Goal: Task Accomplishment & Management: Use online tool/utility

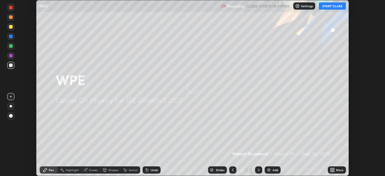
scroll to position [176, 385]
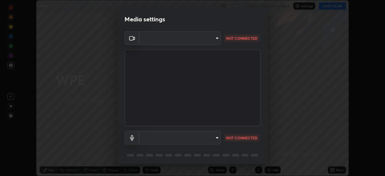
type input "b0dbb3b92abe51c0a200421dabcc31d5eeb9cbda50854e8bbcee9f88c8f391b2"
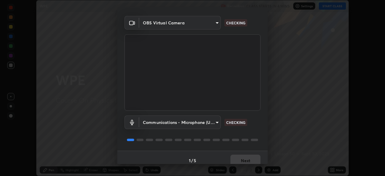
scroll to position [21, 0]
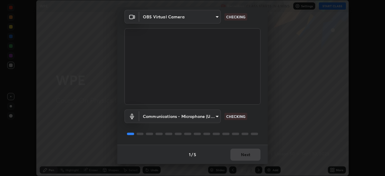
click at [196, 116] on body "Erase all WPE Recording CLASS STARTS IN 4 MINS Settings START CLASS Setting up …" at bounding box center [192, 88] width 385 height 176
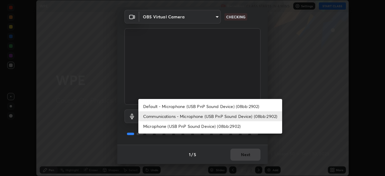
click at [197, 128] on li "Microphone (USB PnP Sound Device) (08bb:2902)" at bounding box center [210, 126] width 144 height 10
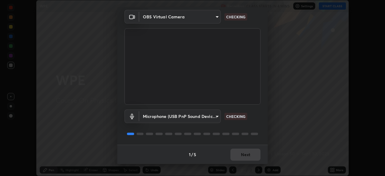
click at [200, 119] on body "Erase all WPE Recording CLASS STARTS IN 4 MINS Settings START CLASS Setting up …" at bounding box center [192, 88] width 385 height 176
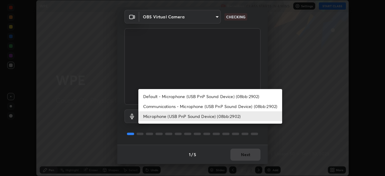
click at [204, 105] on li "Communications - Microphone (USB PnP Sound Device) (08bb:2902)" at bounding box center [210, 106] width 144 height 10
type input "communications"
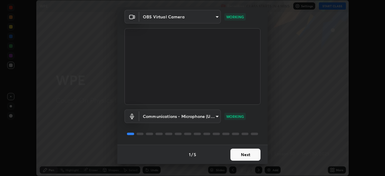
click at [248, 152] on button "Next" at bounding box center [245, 155] width 30 height 12
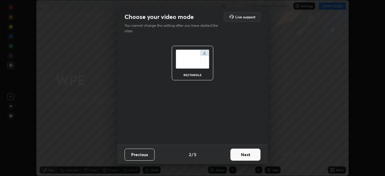
click at [248, 152] on button "Next" at bounding box center [245, 155] width 30 height 12
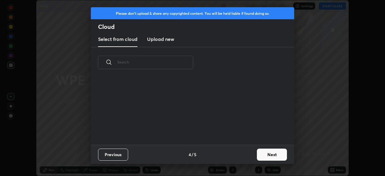
click at [267, 154] on button "Next" at bounding box center [272, 155] width 30 height 12
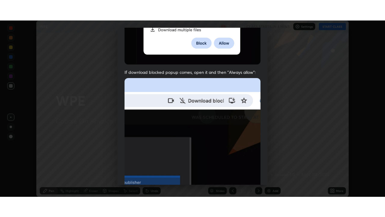
scroll to position [144, 0]
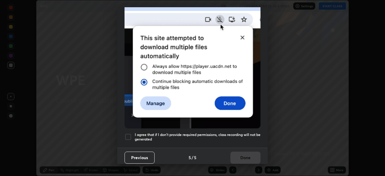
click at [199, 136] on h5 "I agree that if I don't provide required permissions, class recording will not …" at bounding box center [198, 136] width 126 height 9
click at [251, 154] on button "Done" at bounding box center [245, 158] width 30 height 12
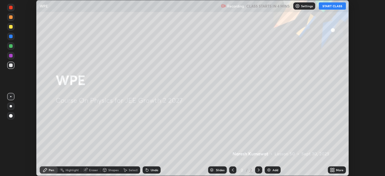
click at [275, 170] on div "Add" at bounding box center [276, 169] width 6 height 3
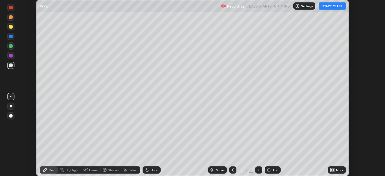
click at [328, 7] on button "START CLASS" at bounding box center [332, 5] width 27 height 7
click at [338, 171] on div "More" at bounding box center [340, 169] width 8 height 3
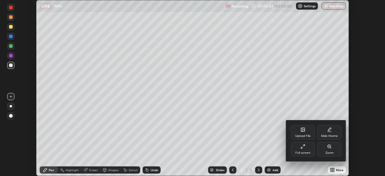
click at [304, 152] on div "Full screen" at bounding box center [302, 152] width 15 height 3
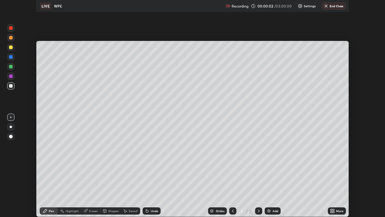
scroll to position [217, 385]
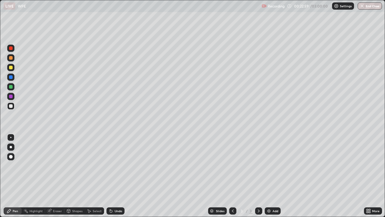
click at [56, 176] on div "Eraser" at bounding box center [57, 210] width 9 height 3
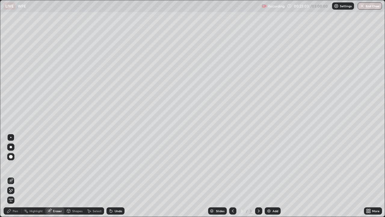
click at [16, 176] on div "Pen" at bounding box center [15, 210] width 5 height 3
click at [15, 176] on div "Pen" at bounding box center [15, 210] width 5 height 3
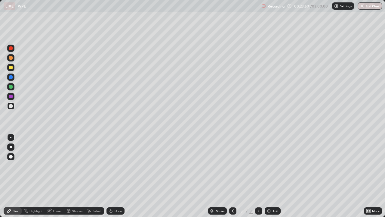
click at [115, 176] on div "Undo" at bounding box center [119, 210] width 8 height 3
click at [113, 176] on div "Undo" at bounding box center [115, 210] width 18 height 7
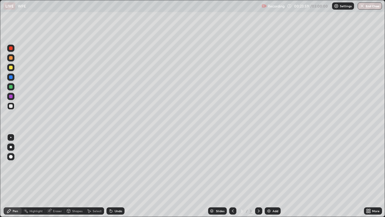
click at [113, 176] on div "Undo" at bounding box center [115, 210] width 18 height 7
click at [119, 176] on div "Undo" at bounding box center [115, 210] width 18 height 7
click at [274, 176] on div "Add" at bounding box center [276, 210] width 6 height 3
click at [119, 176] on div "Undo" at bounding box center [119, 210] width 8 height 3
click at [115, 176] on div "Undo" at bounding box center [115, 210] width 18 height 7
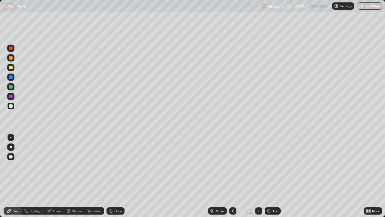
click at [113, 176] on div "Undo" at bounding box center [115, 210] width 18 height 7
click at [116, 176] on div "Undo" at bounding box center [119, 210] width 8 height 3
click at [274, 176] on div "Add" at bounding box center [276, 210] width 6 height 3
click at [55, 176] on div "Eraser" at bounding box center [57, 210] width 9 height 3
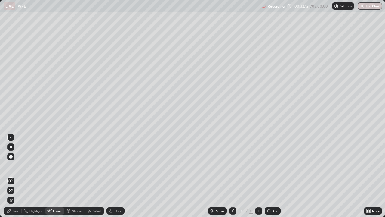
click at [12, 176] on icon at bounding box center [11, 190] width 3 height 3
click at [16, 176] on div "Pen" at bounding box center [15, 210] width 5 height 3
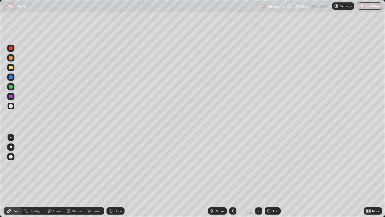
click at [17, 176] on div "Pen" at bounding box center [15, 210] width 5 height 3
click at [116, 176] on div "Undo" at bounding box center [119, 210] width 8 height 3
click at [115, 176] on div "Undo" at bounding box center [115, 210] width 18 height 7
click at [57, 176] on div "Eraser" at bounding box center [57, 210] width 9 height 3
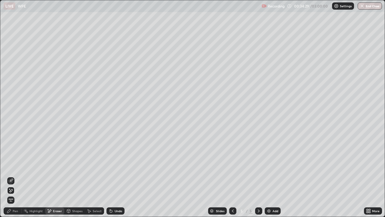
click at [17, 176] on div "Pen" at bounding box center [15, 210] width 5 height 3
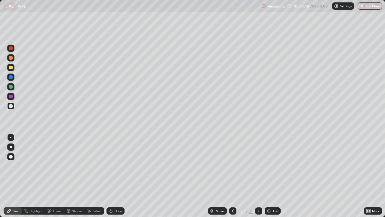
click at [116, 176] on div "Undo" at bounding box center [119, 210] width 8 height 3
click at [117, 176] on div "Undo" at bounding box center [119, 210] width 8 height 3
click at [118, 176] on div "Undo" at bounding box center [119, 210] width 8 height 3
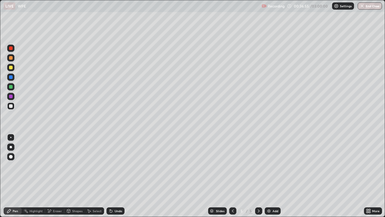
click at [275, 176] on div "Add" at bounding box center [276, 210] width 6 height 3
click at [232, 176] on icon at bounding box center [232, 210] width 5 height 5
click at [232, 176] on icon at bounding box center [233, 210] width 2 height 3
click at [232, 176] on icon at bounding box center [232, 210] width 5 height 5
click at [233, 176] on icon at bounding box center [232, 210] width 5 height 5
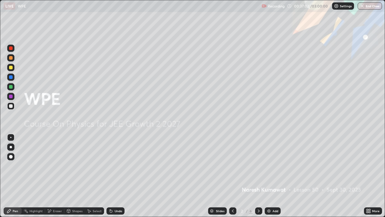
click at [259, 176] on icon at bounding box center [258, 210] width 5 height 5
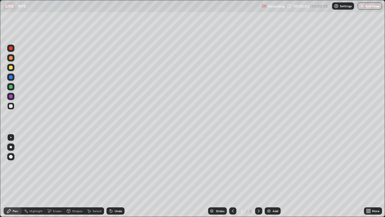
click at [258, 176] on icon at bounding box center [258, 210] width 5 height 5
click at [116, 176] on div "Undo" at bounding box center [115, 210] width 18 height 7
click at [115, 176] on div "Undo" at bounding box center [115, 210] width 18 height 7
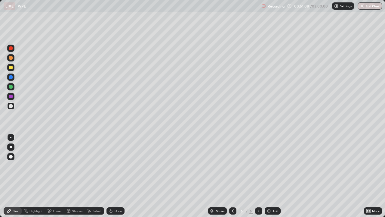
click at [114, 176] on div "Undo" at bounding box center [115, 210] width 18 height 7
click at [115, 176] on div "Undo" at bounding box center [119, 210] width 8 height 3
click at [117, 176] on div "Undo" at bounding box center [119, 210] width 8 height 3
click at [119, 176] on div "Undo" at bounding box center [115, 210] width 18 height 7
click at [120, 176] on div "Undo" at bounding box center [115, 210] width 18 height 7
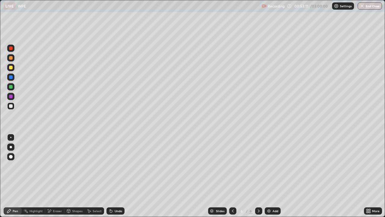
click at [116, 176] on div "Undo" at bounding box center [115, 210] width 18 height 7
click at [116, 176] on div "Undo" at bounding box center [119, 210] width 8 height 3
click at [117, 176] on div "Undo" at bounding box center [119, 210] width 8 height 3
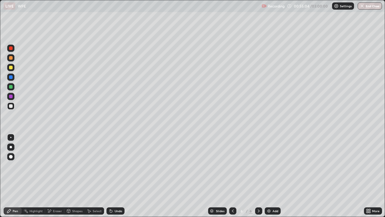
click at [117, 176] on div "Undo" at bounding box center [119, 210] width 8 height 3
click at [118, 176] on div "Undo" at bounding box center [115, 210] width 18 height 7
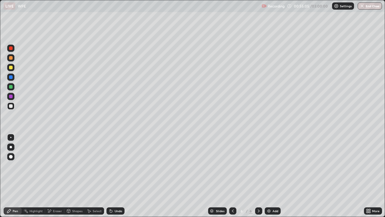
click at [118, 176] on div "Undo" at bounding box center [115, 210] width 18 height 7
click at [116, 176] on div "Undo" at bounding box center [115, 210] width 18 height 7
click at [273, 176] on div "Add" at bounding box center [276, 210] width 6 height 3
click at [113, 176] on div "Undo" at bounding box center [115, 210] width 18 height 7
click at [116, 176] on div "Undo" at bounding box center [119, 210] width 8 height 3
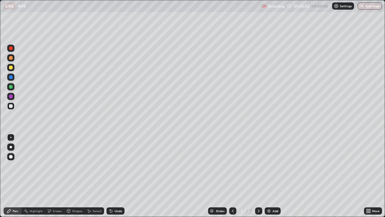
click at [276, 176] on div "Add" at bounding box center [276, 210] width 6 height 3
click at [121, 176] on div "Undo" at bounding box center [119, 210] width 8 height 3
click at [117, 176] on div "Undo" at bounding box center [119, 210] width 8 height 3
click at [279, 176] on div "Add" at bounding box center [273, 210] width 16 height 7
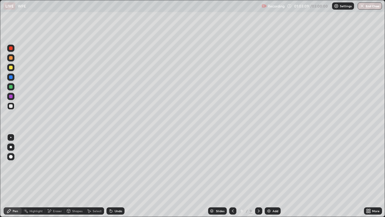
click at [113, 176] on div "Undo" at bounding box center [115, 210] width 18 height 7
click at [235, 176] on div at bounding box center [232, 210] width 7 height 7
click at [236, 176] on div at bounding box center [232, 211] width 7 height 12
click at [232, 176] on icon at bounding box center [232, 210] width 5 height 5
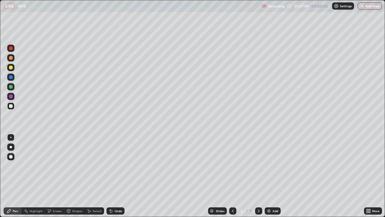
click at [258, 176] on icon at bounding box center [259, 210] width 2 height 3
click at [258, 176] on icon at bounding box center [258, 210] width 5 height 5
click at [232, 176] on icon at bounding box center [232, 210] width 5 height 5
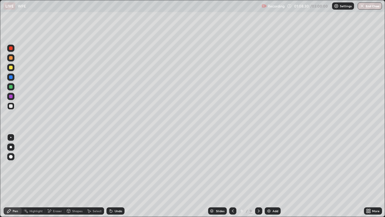
click at [232, 176] on icon at bounding box center [232, 210] width 5 height 5
click at [259, 176] on icon at bounding box center [258, 210] width 5 height 5
click at [258, 176] on icon at bounding box center [258, 210] width 5 height 5
click at [255, 176] on div at bounding box center [258, 210] width 7 height 7
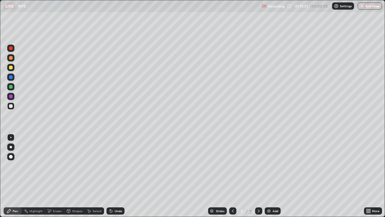
click at [232, 176] on icon at bounding box center [232, 210] width 5 height 5
click at [258, 176] on icon at bounding box center [258, 210] width 5 height 5
click at [272, 176] on div "Add" at bounding box center [273, 210] width 16 height 7
click at [113, 176] on div "Undo" at bounding box center [115, 210] width 18 height 7
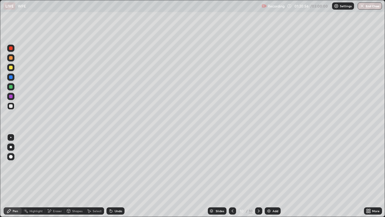
click at [113, 176] on div "Undo" at bounding box center [115, 210] width 18 height 7
click at [111, 176] on icon at bounding box center [111, 210] width 5 height 5
click at [112, 176] on icon at bounding box center [111, 210] width 5 height 5
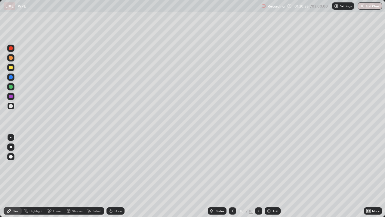
click at [115, 176] on div "Undo" at bounding box center [119, 210] width 8 height 3
click at [116, 176] on div "Undo" at bounding box center [119, 210] width 8 height 3
click at [115, 176] on div "Undo" at bounding box center [119, 210] width 8 height 3
click at [115, 176] on div "Undo" at bounding box center [115, 210] width 18 height 7
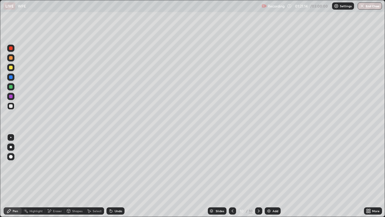
click at [115, 176] on div "Undo" at bounding box center [119, 210] width 8 height 3
click at [276, 176] on div "Add" at bounding box center [276, 210] width 6 height 3
click at [232, 176] on icon at bounding box center [232, 210] width 5 height 5
click at [259, 176] on icon at bounding box center [258, 210] width 5 height 5
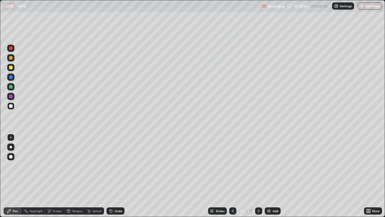
click at [59, 176] on div "Eraser" at bounding box center [57, 210] width 9 height 3
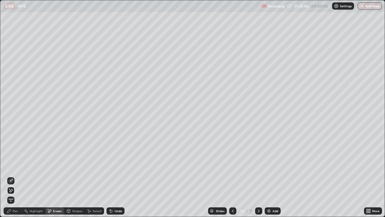
click at [17, 176] on div "Pen" at bounding box center [15, 210] width 5 height 3
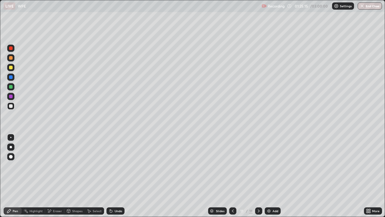
click at [113, 176] on div "Undo" at bounding box center [115, 210] width 18 height 7
click at [114, 176] on div "Undo" at bounding box center [115, 210] width 18 height 7
click at [115, 176] on div "Undo" at bounding box center [119, 210] width 8 height 3
click at [273, 176] on div "Add" at bounding box center [276, 210] width 6 height 3
click at [117, 176] on div "Undo" at bounding box center [115, 210] width 18 height 7
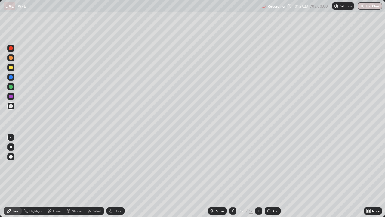
click at [118, 176] on div "Undo" at bounding box center [115, 210] width 18 height 7
click at [276, 176] on div "Add" at bounding box center [276, 210] width 6 height 3
click at [111, 176] on icon at bounding box center [111, 210] width 5 height 5
click at [113, 176] on div "Undo" at bounding box center [115, 210] width 18 height 7
click at [115, 176] on div "Undo" at bounding box center [119, 210] width 8 height 3
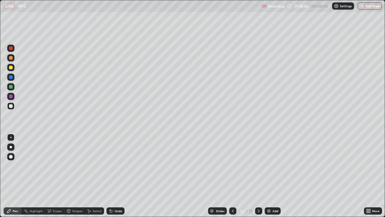
click at [115, 176] on div "Undo" at bounding box center [115, 210] width 18 height 7
click at [232, 176] on icon at bounding box center [232, 210] width 5 height 5
click at [231, 176] on div at bounding box center [232, 210] width 7 height 7
click at [258, 176] on icon at bounding box center [258, 210] width 5 height 5
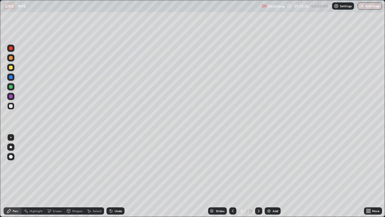
click at [117, 176] on div "Undo" at bounding box center [119, 210] width 8 height 3
click at [258, 176] on icon at bounding box center [258, 210] width 5 height 5
click at [115, 176] on div "Undo" at bounding box center [115, 210] width 18 height 7
click at [58, 176] on div "Eraser" at bounding box center [57, 210] width 9 height 3
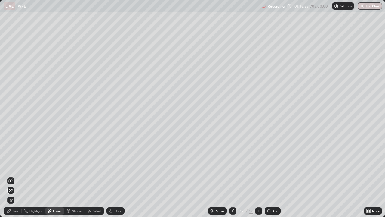
click at [15, 176] on div "Pen" at bounding box center [15, 210] width 5 height 3
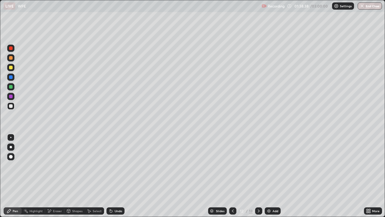
click at [256, 176] on div at bounding box center [258, 210] width 7 height 7
click at [232, 176] on icon at bounding box center [232, 210] width 5 height 5
click at [258, 176] on icon at bounding box center [258, 210] width 5 height 5
click at [112, 176] on icon at bounding box center [111, 210] width 5 height 5
click at [54, 176] on div "Eraser" at bounding box center [57, 210] width 9 height 3
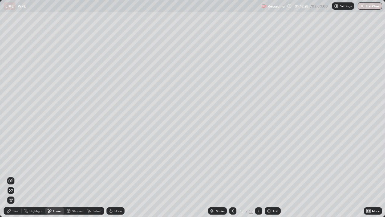
click at [17, 176] on div "Pen" at bounding box center [15, 210] width 5 height 3
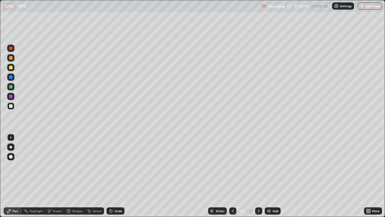
click at [58, 176] on div "Eraser" at bounding box center [57, 210] width 9 height 3
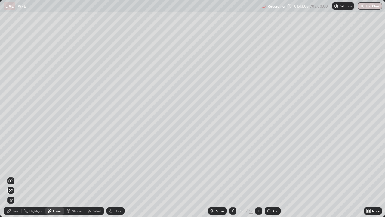
click at [258, 176] on icon at bounding box center [258, 210] width 5 height 5
click at [271, 176] on div "Add" at bounding box center [273, 210] width 16 height 7
click at [17, 176] on div "Pen" at bounding box center [15, 210] width 5 height 3
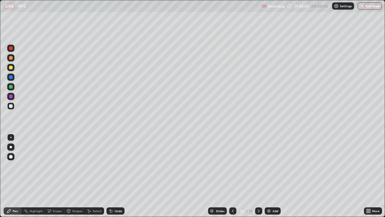
click at [114, 176] on div "Undo" at bounding box center [115, 210] width 18 height 7
click at [122, 176] on div "Undo" at bounding box center [115, 210] width 18 height 7
click at [121, 176] on div "Undo" at bounding box center [119, 210] width 8 height 3
click at [268, 176] on img at bounding box center [269, 210] width 5 height 5
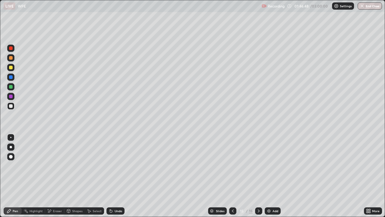
click at [232, 176] on icon at bounding box center [232, 210] width 5 height 5
click at [115, 176] on div "Undo" at bounding box center [119, 210] width 8 height 3
click at [258, 176] on icon at bounding box center [258, 210] width 5 height 5
click at [276, 176] on div "Add" at bounding box center [273, 210] width 16 height 7
click at [110, 176] on icon at bounding box center [111, 211] width 2 height 2
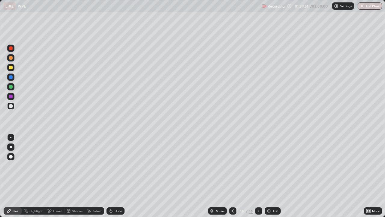
click at [118, 176] on div "Undo" at bounding box center [115, 210] width 18 height 7
click at [117, 176] on div "Undo" at bounding box center [119, 210] width 8 height 3
click at [119, 176] on div "Undo" at bounding box center [119, 210] width 8 height 3
click at [120, 176] on div "Undo" at bounding box center [119, 210] width 8 height 3
click at [121, 176] on div "Undo" at bounding box center [119, 210] width 8 height 3
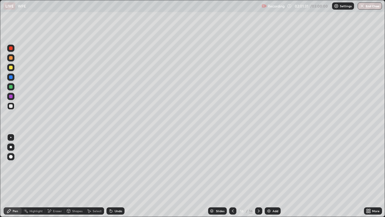
click at [121, 176] on div "Undo" at bounding box center [119, 210] width 8 height 3
click at [118, 176] on div "Undo" at bounding box center [115, 210] width 18 height 7
click at [120, 176] on div "Undo" at bounding box center [115, 210] width 18 height 7
click at [274, 176] on div "Add" at bounding box center [276, 210] width 6 height 3
click at [113, 176] on div "Undo" at bounding box center [115, 210] width 18 height 7
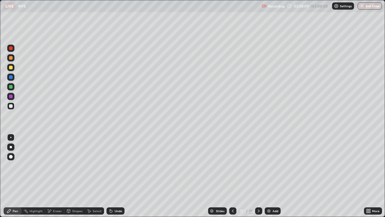
click at [114, 176] on div "Undo" at bounding box center [115, 210] width 18 height 7
click at [267, 176] on img at bounding box center [269, 210] width 5 height 5
click at [113, 176] on div "Undo" at bounding box center [115, 210] width 18 height 7
click at [112, 176] on icon at bounding box center [111, 210] width 5 height 5
click at [121, 176] on div "Undo" at bounding box center [119, 210] width 8 height 3
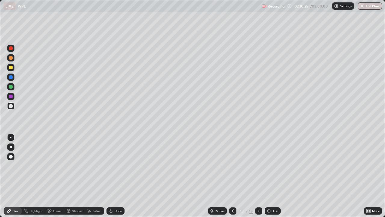
click at [233, 176] on icon at bounding box center [232, 210] width 5 height 5
click at [258, 176] on icon at bounding box center [258, 210] width 5 height 5
click at [216, 176] on div "Slides" at bounding box center [217, 210] width 19 height 7
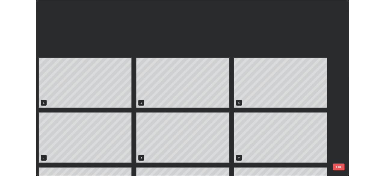
scroll to position [214, 381]
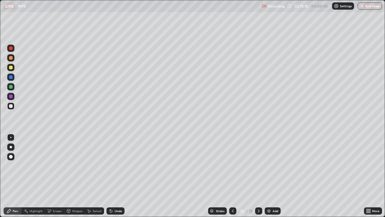
click at [116, 176] on div "Undo" at bounding box center [119, 210] width 8 height 3
click at [257, 176] on icon at bounding box center [258, 210] width 5 height 5
click at [274, 176] on div "Add" at bounding box center [276, 210] width 6 height 3
click at [115, 176] on div "Undo" at bounding box center [119, 210] width 8 height 3
click at [117, 176] on div "Undo" at bounding box center [119, 210] width 8 height 3
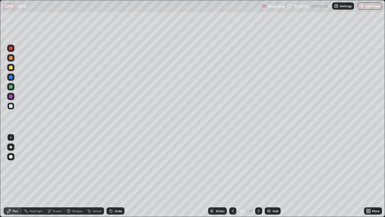
click at [117, 176] on div "Undo" at bounding box center [119, 210] width 8 height 3
click at [115, 176] on div "Undo" at bounding box center [115, 210] width 18 height 7
click at [112, 176] on icon at bounding box center [111, 210] width 5 height 5
click at [274, 176] on div "Add" at bounding box center [276, 210] width 6 height 3
click at [112, 176] on icon at bounding box center [111, 210] width 5 height 5
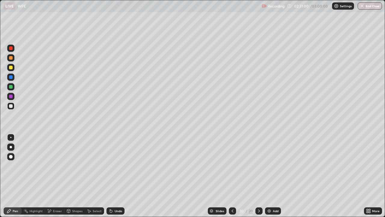
click at [113, 176] on div "Undo" at bounding box center [115, 210] width 18 height 7
click at [112, 176] on div "Undo" at bounding box center [115, 210] width 18 height 7
click at [122, 176] on div "Undo" at bounding box center [115, 210] width 18 height 7
click at [123, 176] on div "Undo" at bounding box center [115, 210] width 18 height 7
click at [124, 176] on div "Undo" at bounding box center [115, 210] width 18 height 7
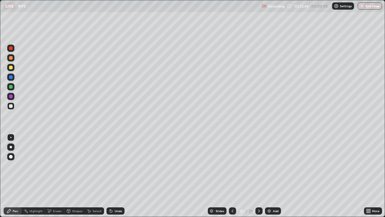
click at [116, 176] on div "Undo" at bounding box center [119, 210] width 8 height 3
click at [274, 176] on div "Add" at bounding box center [273, 210] width 16 height 7
click at [117, 176] on div "Undo" at bounding box center [115, 210] width 18 height 7
click at [117, 176] on div "Undo" at bounding box center [119, 210] width 8 height 3
click at [121, 176] on div "Undo" at bounding box center [115, 210] width 18 height 7
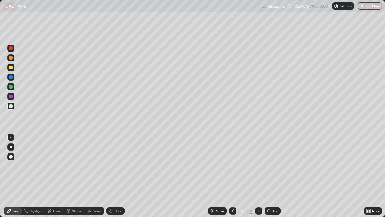
click at [121, 176] on div "Undo" at bounding box center [115, 210] width 18 height 7
click at [123, 176] on div "Undo" at bounding box center [115, 210] width 18 height 7
click at [121, 176] on div "Undo" at bounding box center [115, 210] width 18 height 7
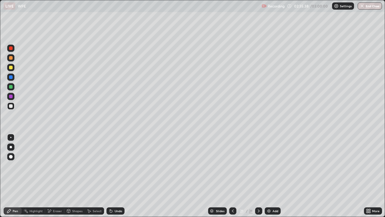
click at [233, 176] on icon at bounding box center [232, 210] width 5 height 5
click at [258, 176] on icon at bounding box center [259, 210] width 2 height 3
click at [257, 176] on icon at bounding box center [258, 210] width 5 height 5
click at [60, 176] on div "Eraser" at bounding box center [54, 210] width 19 height 7
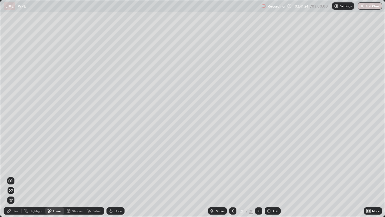
click at [19, 176] on div "Pen" at bounding box center [13, 210] width 18 height 7
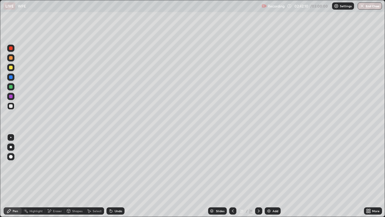
click at [276, 176] on div "Add" at bounding box center [276, 210] width 6 height 3
click at [114, 176] on div "Undo" at bounding box center [115, 210] width 18 height 7
click at [117, 176] on div "Undo" at bounding box center [115, 210] width 18 height 7
click at [273, 176] on div "Add" at bounding box center [276, 210] width 6 height 3
click at [275, 176] on div "Add" at bounding box center [276, 210] width 6 height 3
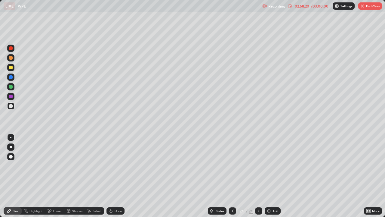
click at [110, 176] on icon at bounding box center [111, 211] width 2 height 2
click at [116, 176] on div "Undo" at bounding box center [119, 210] width 8 height 3
click at [274, 176] on div "Add" at bounding box center [276, 210] width 6 height 3
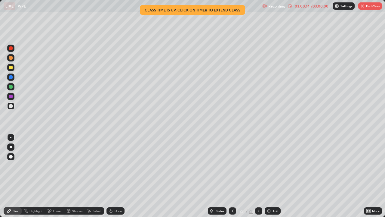
click at [232, 176] on icon at bounding box center [232, 210] width 5 height 5
click at [259, 176] on icon at bounding box center [258, 210] width 5 height 5
click at [232, 176] on icon at bounding box center [232, 210] width 5 height 5
click at [315, 6] on div "/ 03:00:00" at bounding box center [319, 6] width 19 height 4
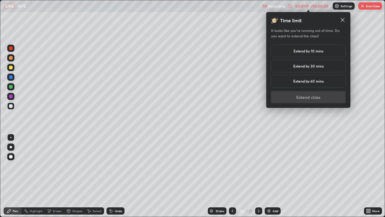
click at [313, 50] on h5 "Extend by 10 mins" at bounding box center [309, 50] width 30 height 5
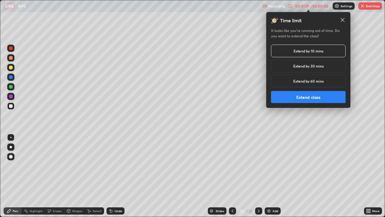
click at [307, 95] on button "Extend class" at bounding box center [308, 97] width 75 height 12
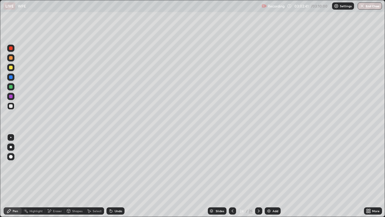
click at [258, 176] on icon at bounding box center [258, 210] width 5 height 5
click at [374, 176] on div "More" at bounding box center [376, 210] width 8 height 3
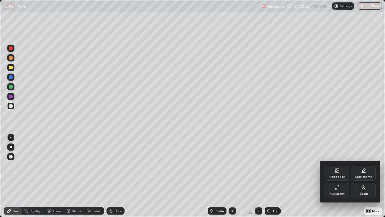
click at [341, 176] on div "Full screen" at bounding box center [337, 190] width 24 height 14
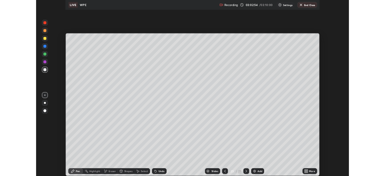
scroll to position [29906, 29697]
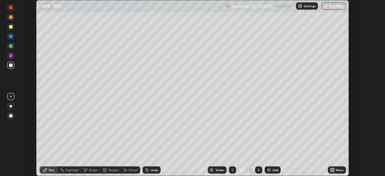
click at [333, 4] on button "End Class" at bounding box center [334, 5] width 24 height 7
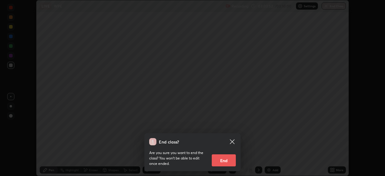
click at [231, 159] on button "End" at bounding box center [224, 160] width 24 height 12
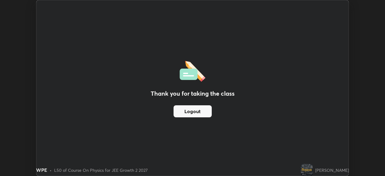
click at [204, 111] on button "Logout" at bounding box center [193, 111] width 38 height 12
